Goal: Information Seeking & Learning: Learn about a topic

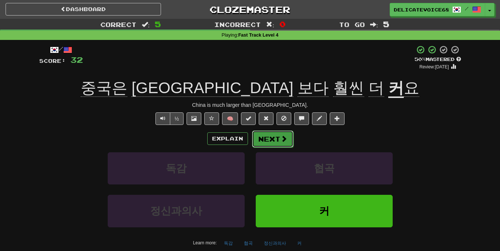
click at [267, 143] on button "Next" at bounding box center [272, 139] width 41 height 17
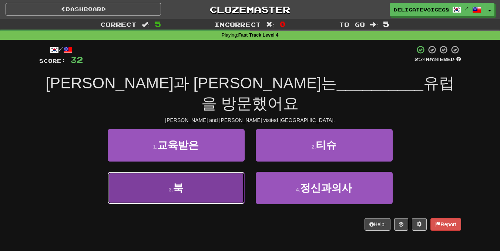
click at [184, 173] on button "3 . 북" at bounding box center [176, 188] width 137 height 32
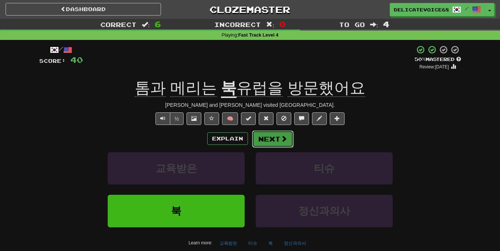
click at [264, 143] on button "Next" at bounding box center [272, 139] width 41 height 17
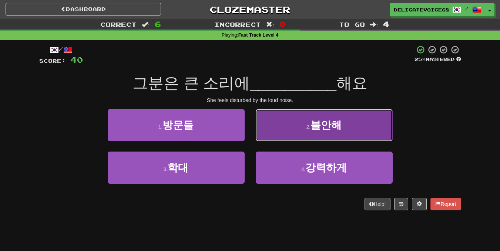
click at [319, 131] on button "2 . 불안해" at bounding box center [324, 125] width 137 height 32
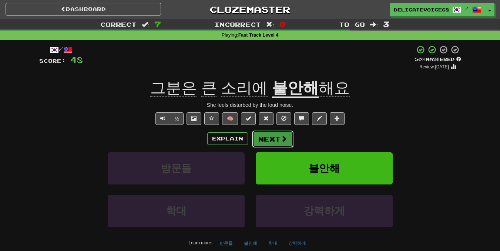
click at [275, 145] on button "Next" at bounding box center [272, 139] width 41 height 17
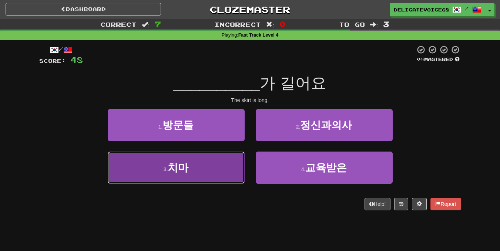
click at [164, 171] on small "3 ." at bounding box center [165, 169] width 4 height 6
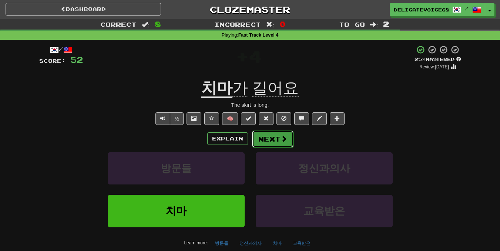
click at [266, 144] on button "Next" at bounding box center [272, 139] width 41 height 17
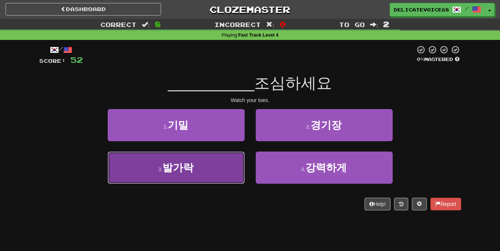
click at [155, 165] on button "3 . [GEOGRAPHIC_DATA]" at bounding box center [176, 168] width 137 height 32
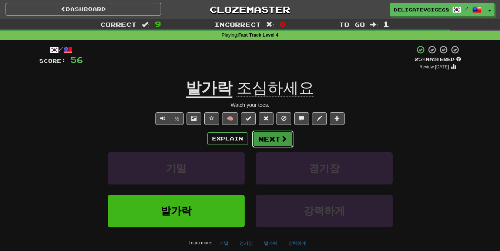
click at [268, 142] on button "Next" at bounding box center [272, 139] width 41 height 17
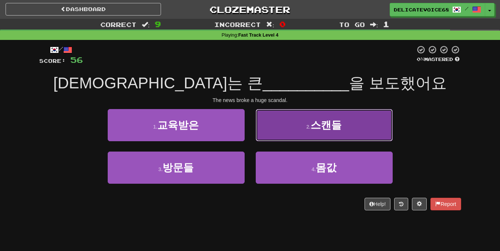
click at [274, 137] on button "2 . 스캔들" at bounding box center [324, 125] width 137 height 32
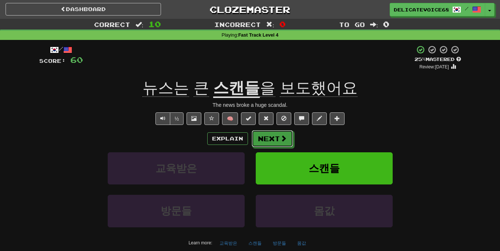
click at [274, 137] on button "Next" at bounding box center [271, 138] width 41 height 17
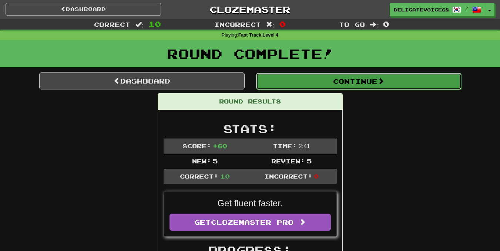
click at [320, 80] on button "Continue" at bounding box center [358, 81] width 205 height 17
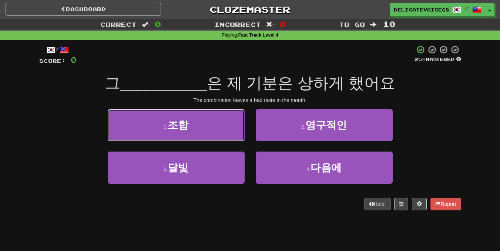
click at [151, 119] on button "1 . 조합" at bounding box center [176, 125] width 137 height 32
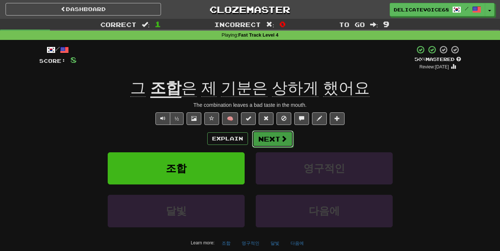
click at [282, 138] on span at bounding box center [283, 138] width 7 height 7
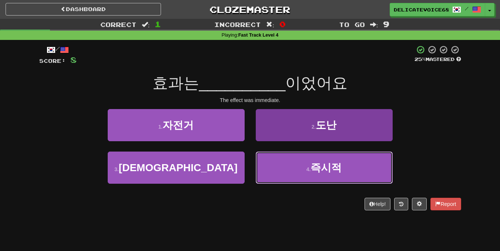
click at [301, 170] on button "4 . 즉시적" at bounding box center [324, 168] width 137 height 32
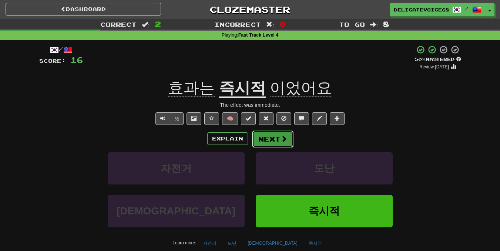
click at [276, 137] on button "Next" at bounding box center [272, 139] width 41 height 17
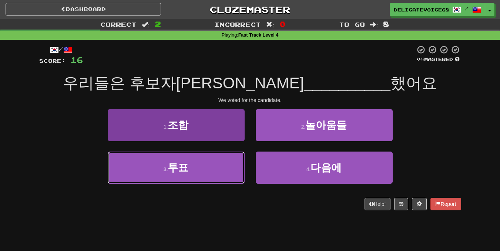
click at [199, 168] on button "3 . 투표" at bounding box center [176, 168] width 137 height 32
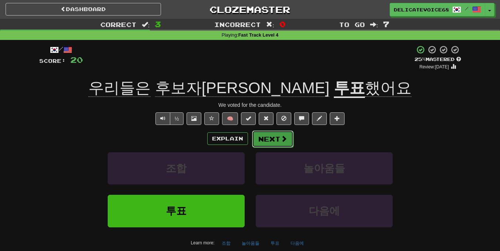
click at [271, 139] on button "Next" at bounding box center [272, 139] width 41 height 17
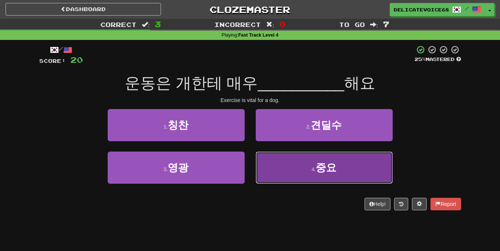
click at [260, 176] on button "4 . 중요" at bounding box center [324, 168] width 137 height 32
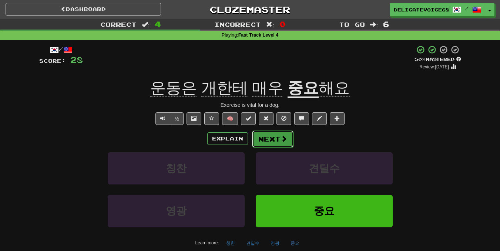
click at [269, 142] on button "Next" at bounding box center [272, 139] width 41 height 17
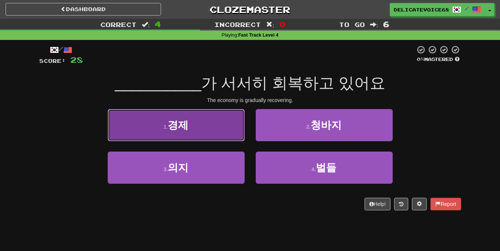
click at [226, 136] on button "1 . 경제" at bounding box center [176, 125] width 137 height 32
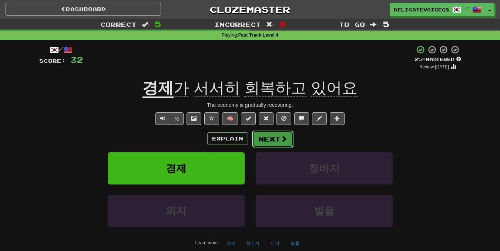
click at [287, 144] on button "Next" at bounding box center [272, 139] width 41 height 17
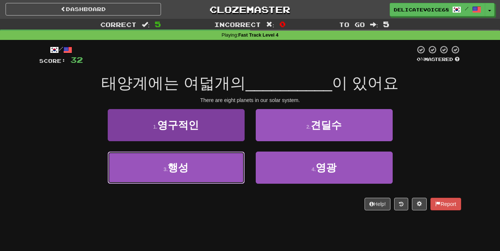
click at [194, 162] on button "3 . 행성" at bounding box center [176, 168] width 137 height 32
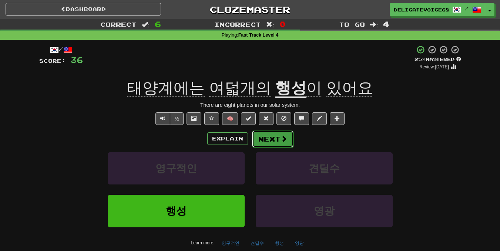
click at [274, 135] on button "Next" at bounding box center [272, 139] width 41 height 17
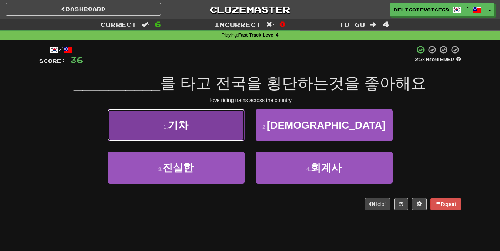
click at [235, 127] on button "1 . 기차" at bounding box center [176, 125] width 137 height 32
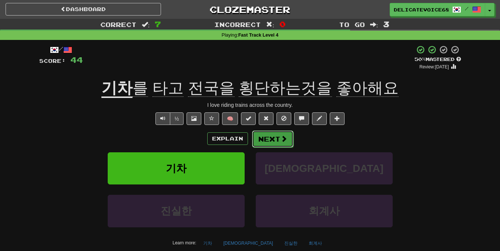
click at [280, 142] on span at bounding box center [283, 138] width 7 height 7
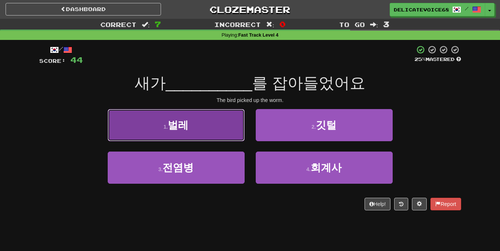
click at [204, 132] on button "1 . [GEOGRAPHIC_DATA]" at bounding box center [176, 125] width 137 height 32
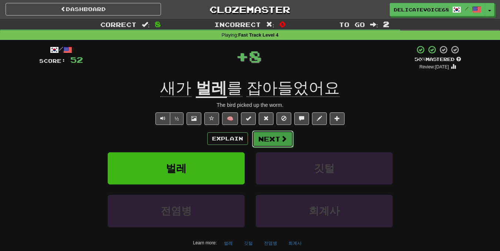
click at [271, 143] on button "Next" at bounding box center [272, 139] width 41 height 17
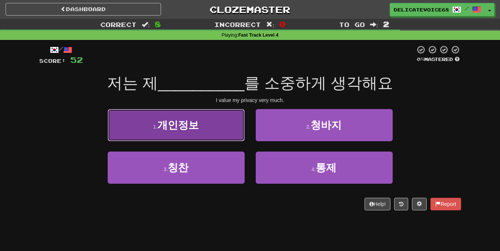
click at [215, 129] on button "1 . 개인정보" at bounding box center [176, 125] width 137 height 32
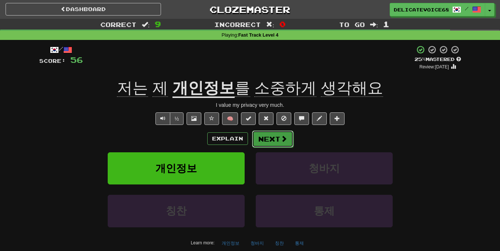
click at [259, 141] on button "Next" at bounding box center [272, 139] width 41 height 17
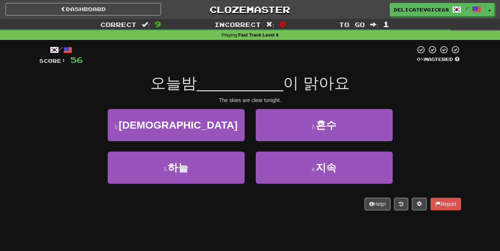
click at [149, 185] on div "3 . 하늘" at bounding box center [176, 173] width 148 height 43
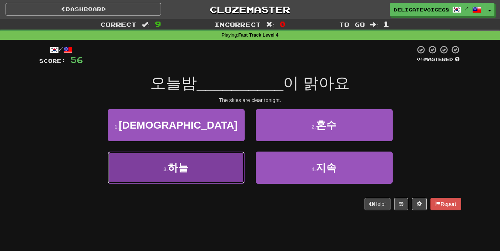
click at [153, 179] on button "3 . 하늘" at bounding box center [176, 168] width 137 height 32
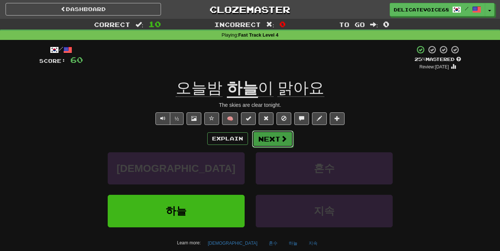
click at [277, 145] on button "Next" at bounding box center [272, 139] width 41 height 17
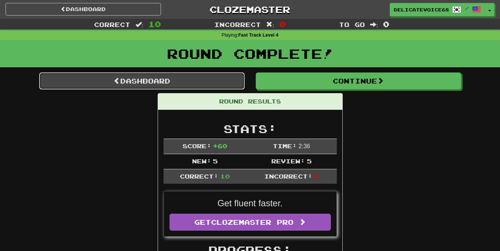
click at [109, 81] on link "Dashboard" at bounding box center [141, 80] width 205 height 17
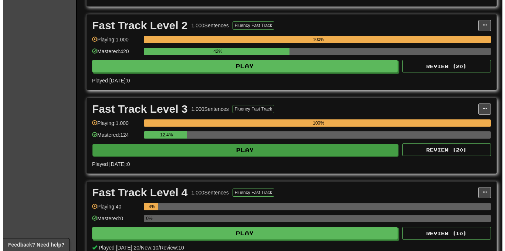
scroll to position [296, 0]
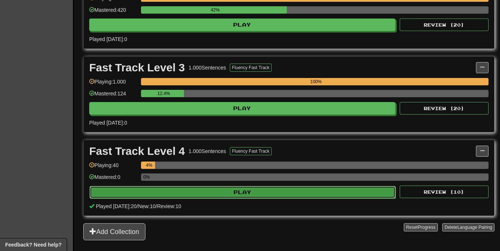
click at [262, 195] on button "Play" at bounding box center [242, 192] width 306 height 13
select select "**"
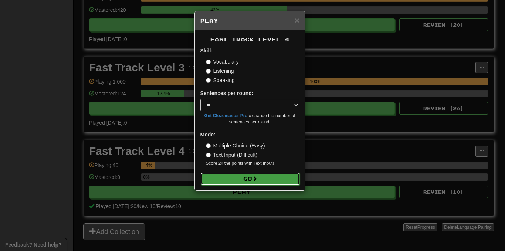
click at [258, 182] on button "Go" at bounding box center [250, 179] width 99 height 13
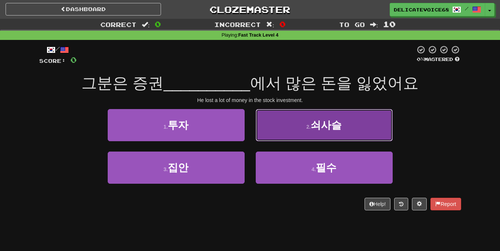
click at [294, 126] on button "2 . 쇠사슬" at bounding box center [324, 125] width 137 height 32
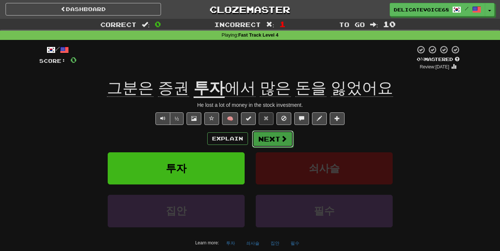
click at [284, 138] on span at bounding box center [283, 138] width 7 height 7
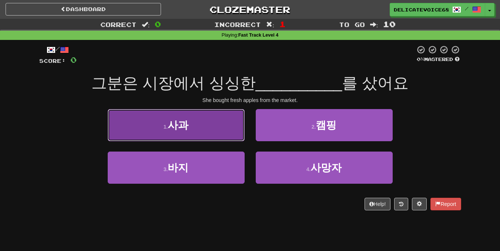
click at [228, 125] on button "1 . 사과" at bounding box center [176, 125] width 137 height 32
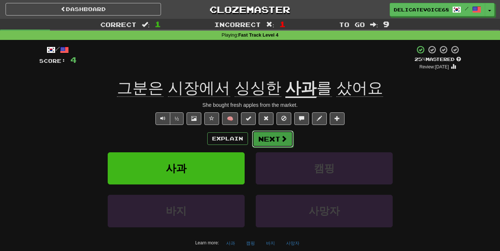
click at [270, 141] on button "Next" at bounding box center [272, 139] width 41 height 17
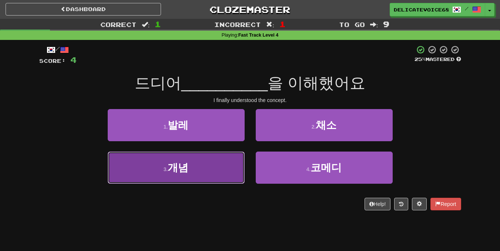
click at [182, 172] on span "개념" at bounding box center [178, 167] width 21 height 11
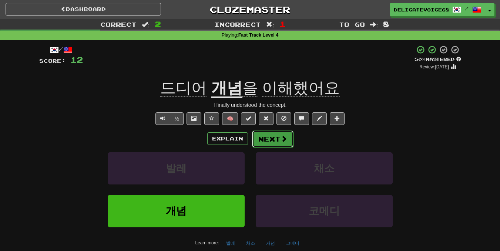
click at [277, 138] on button "Next" at bounding box center [272, 139] width 41 height 17
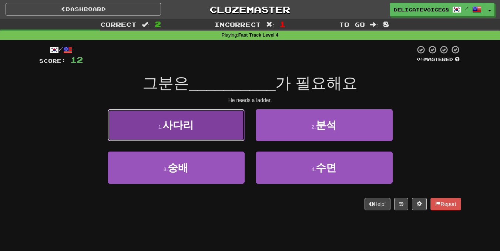
click at [206, 132] on button "1 . 사다리" at bounding box center [176, 125] width 137 height 32
